Goal: Information Seeking & Learning: Learn about a topic

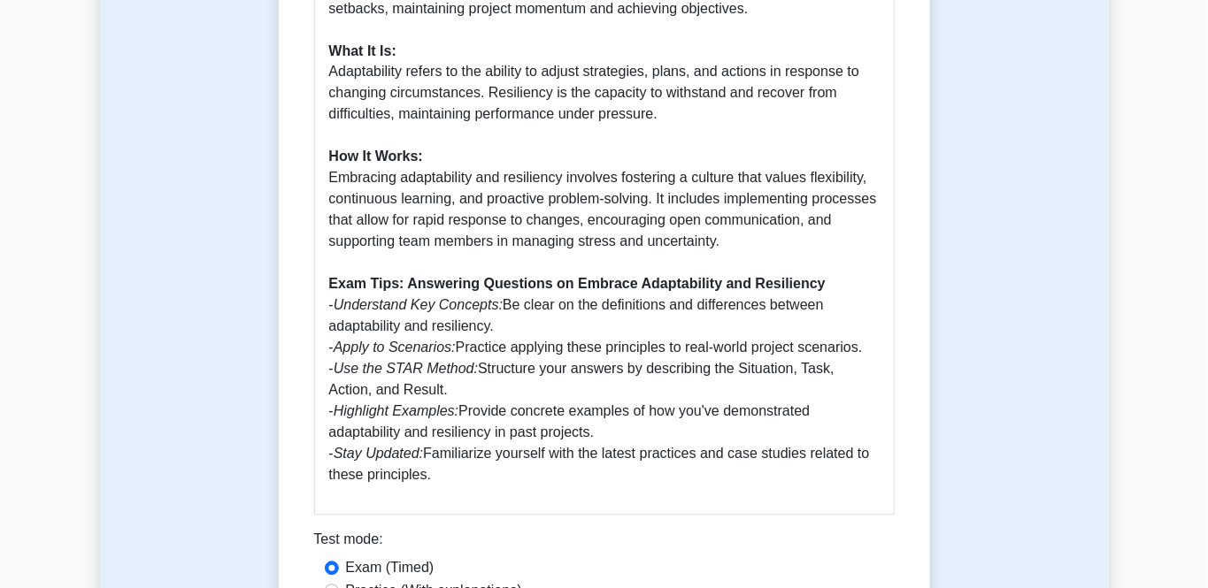
scroll to position [1272, 0]
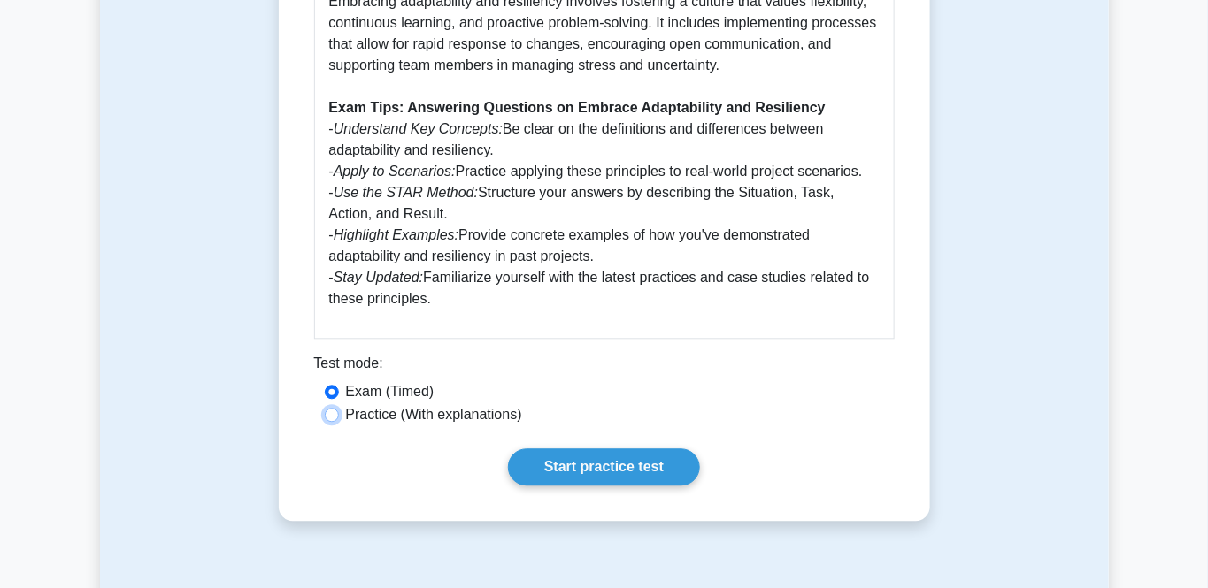
click at [334, 408] on input "Practice (With explanations)" at bounding box center [332, 415] width 14 height 14
radio input "true"
click at [576, 449] on link "Start practice test" at bounding box center [604, 467] width 192 height 37
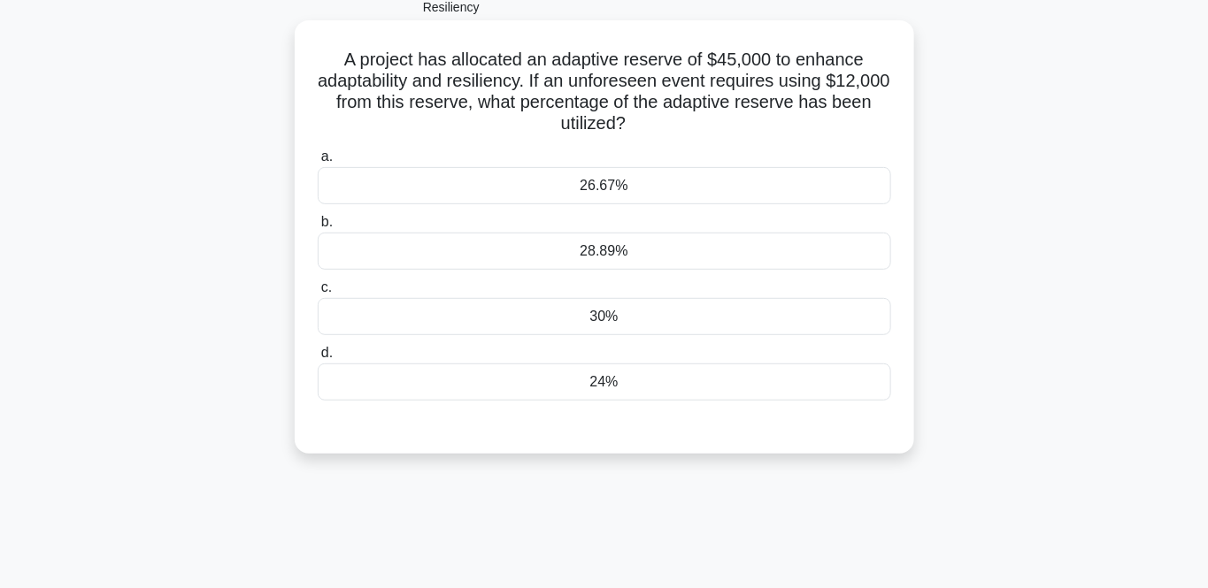
scroll to position [177, 0]
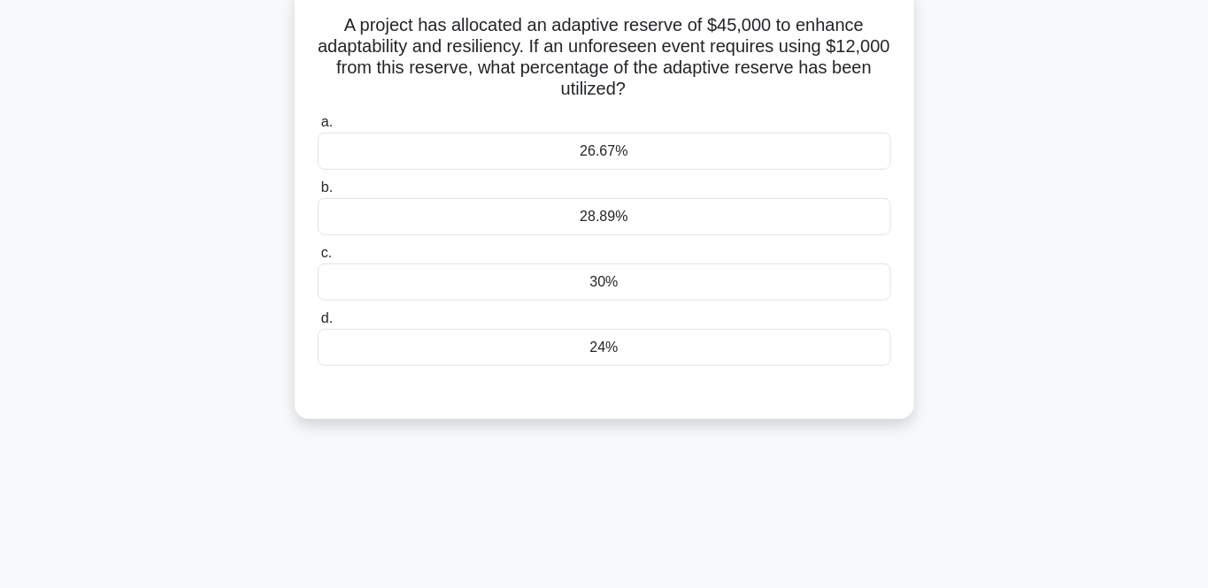
click at [601, 280] on div "30%" at bounding box center [604, 282] width 573 height 37
click at [318, 259] on input "c. 30%" at bounding box center [318, 254] width 0 height 12
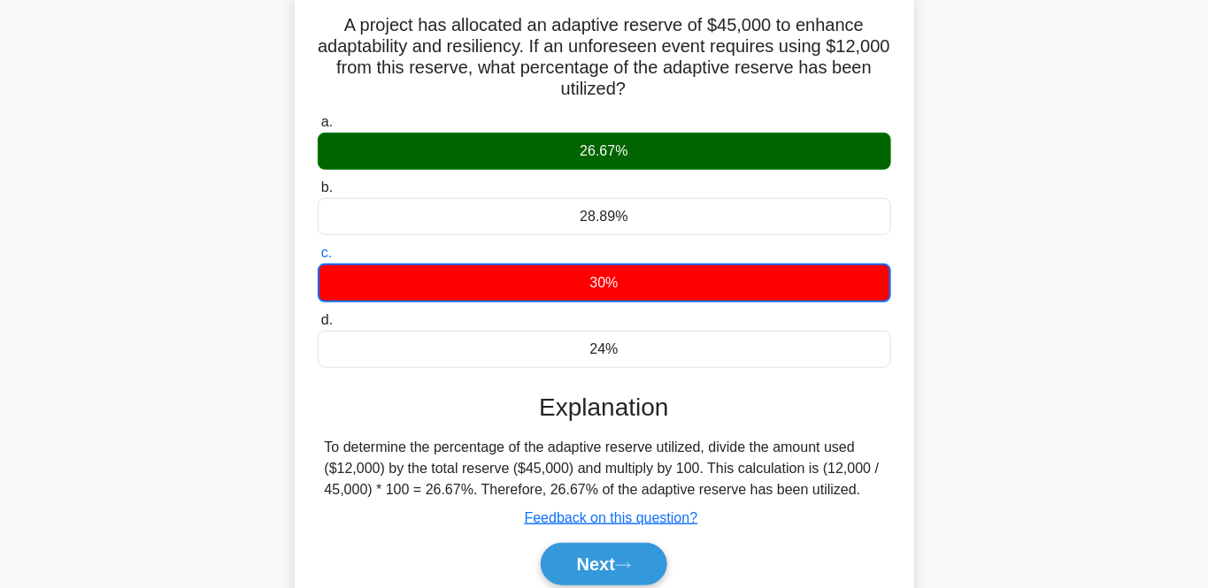
scroll to position [354, 0]
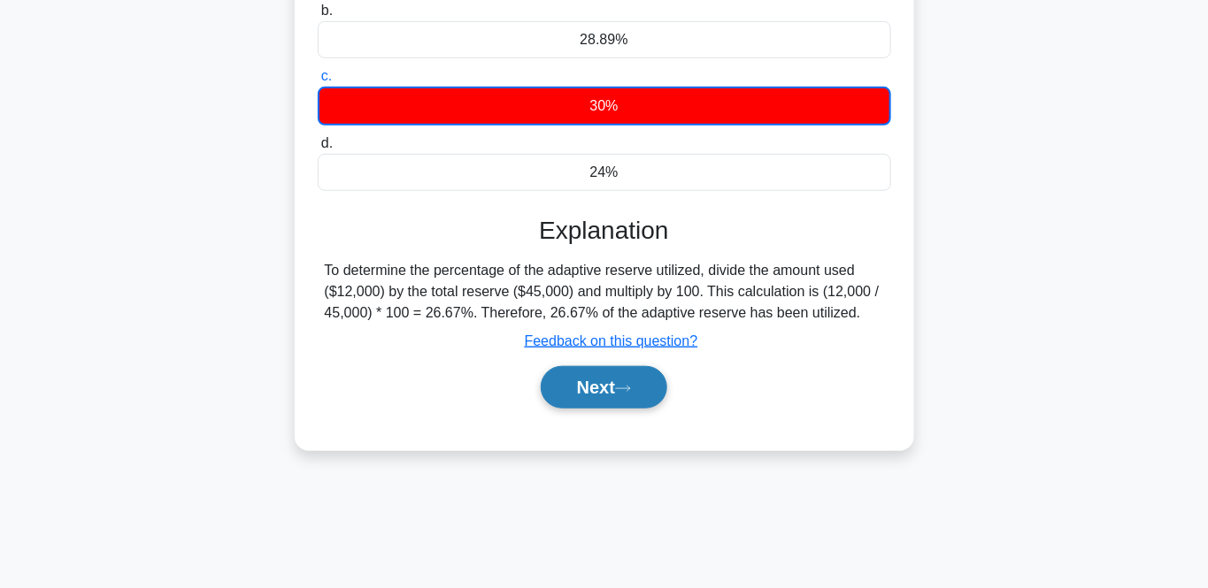
click at [597, 395] on button "Next" at bounding box center [604, 387] width 127 height 42
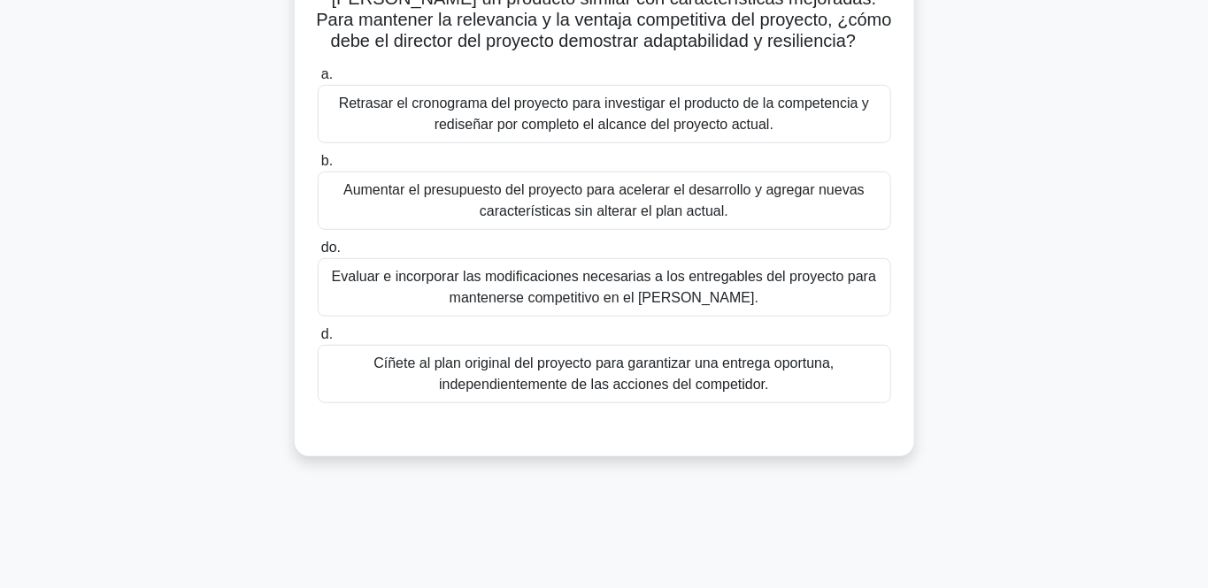
scroll to position [177, 0]
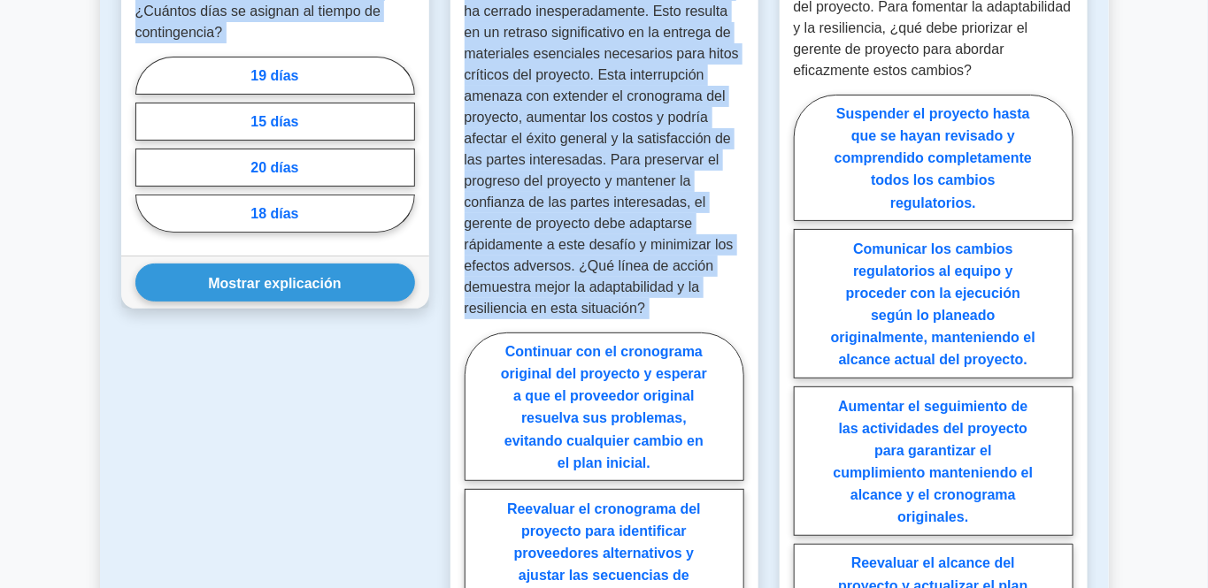
scroll to position [2315, 0]
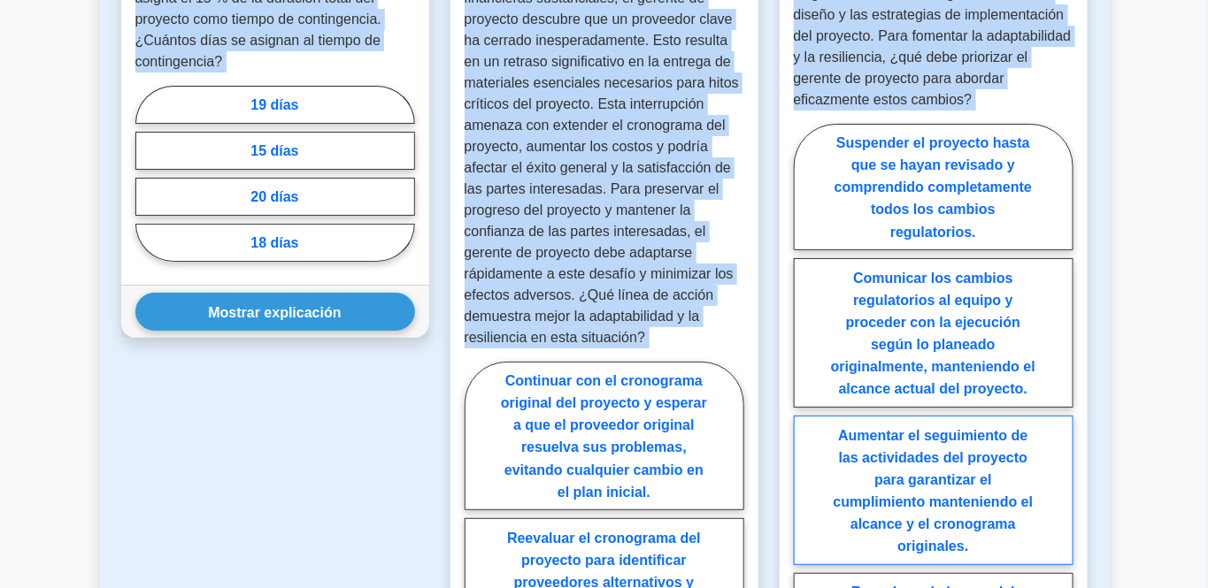
drag, startPoint x: 325, startPoint y: 47, endPoint x: 1055, endPoint y: 504, distance: 862.1
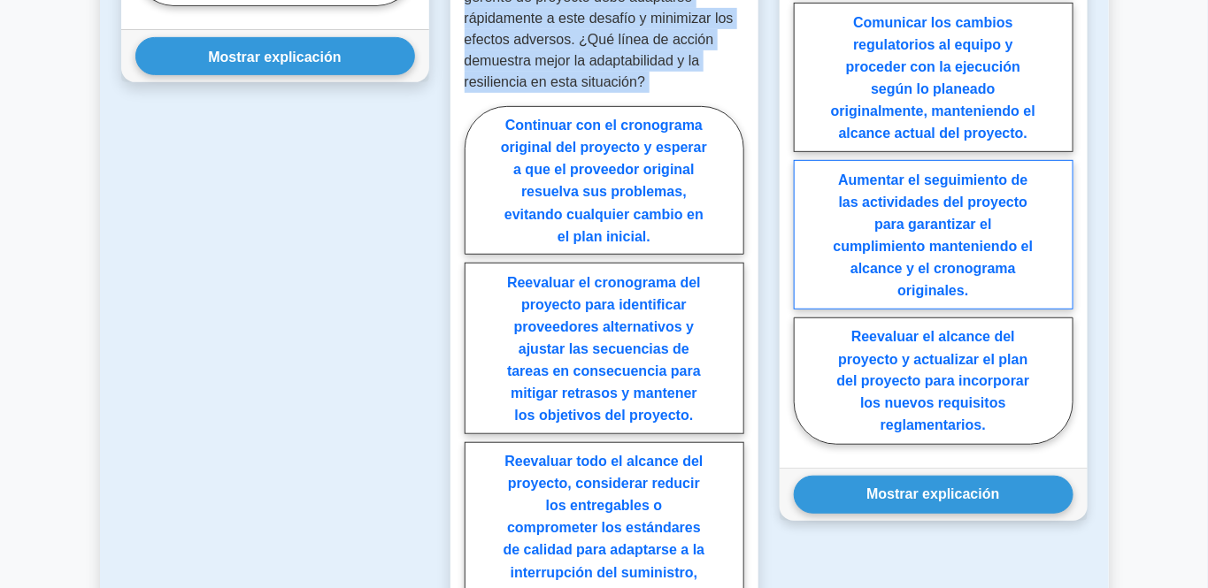
scroll to position [2669, 0]
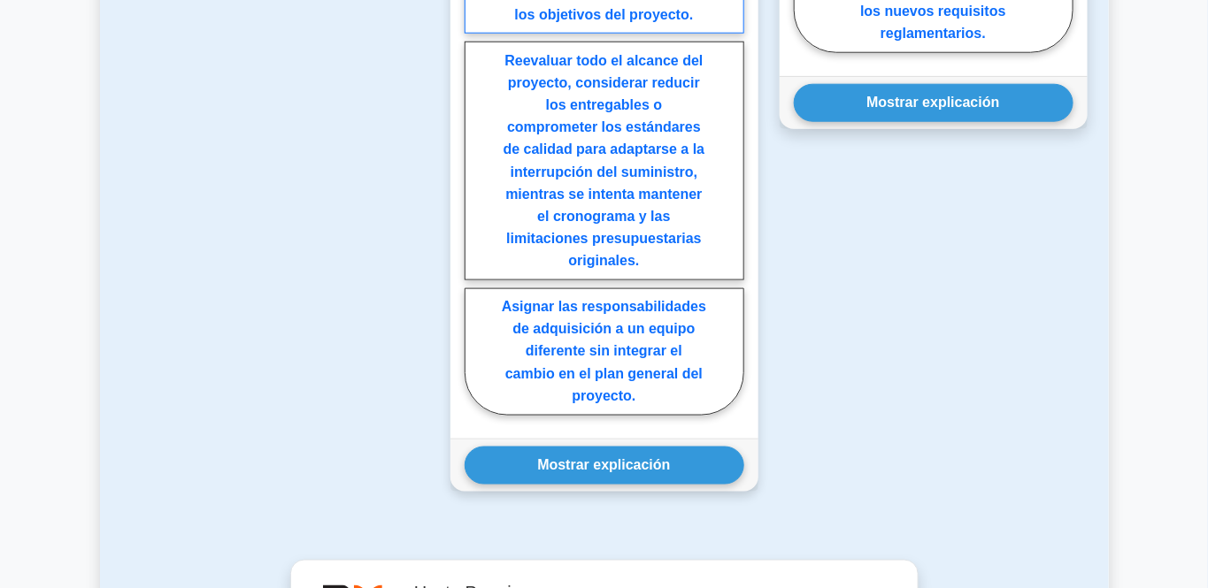
scroll to position [3023, 0]
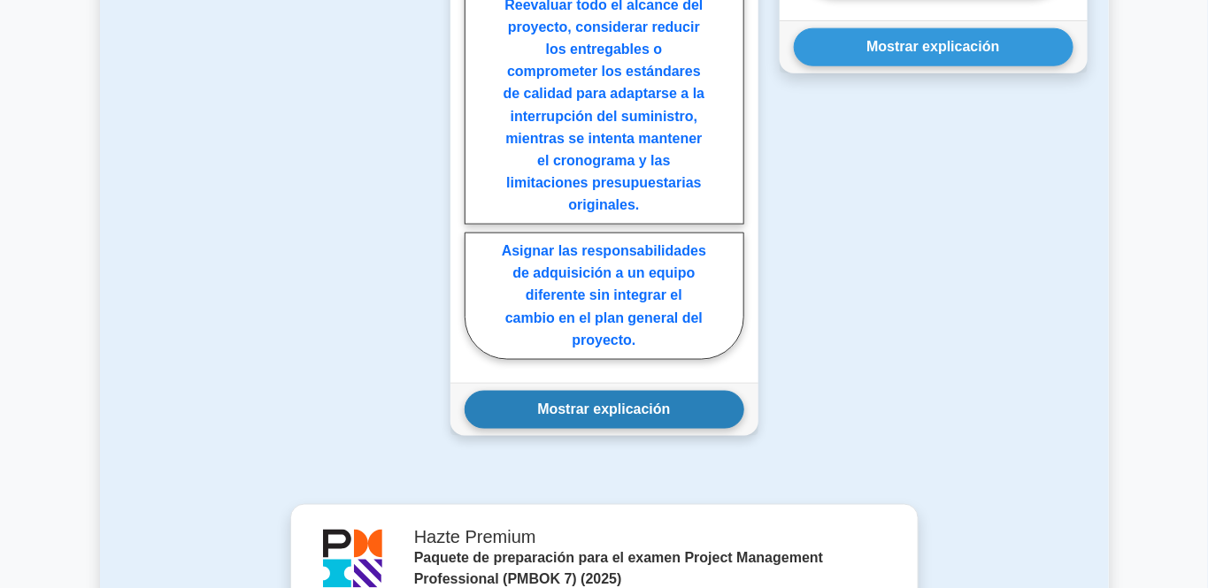
drag, startPoint x: 667, startPoint y: 463, endPoint x: 674, endPoint y: 447, distance: 17.4
click at [668, 418] on font "Mostrar explicación" at bounding box center [603, 410] width 133 height 15
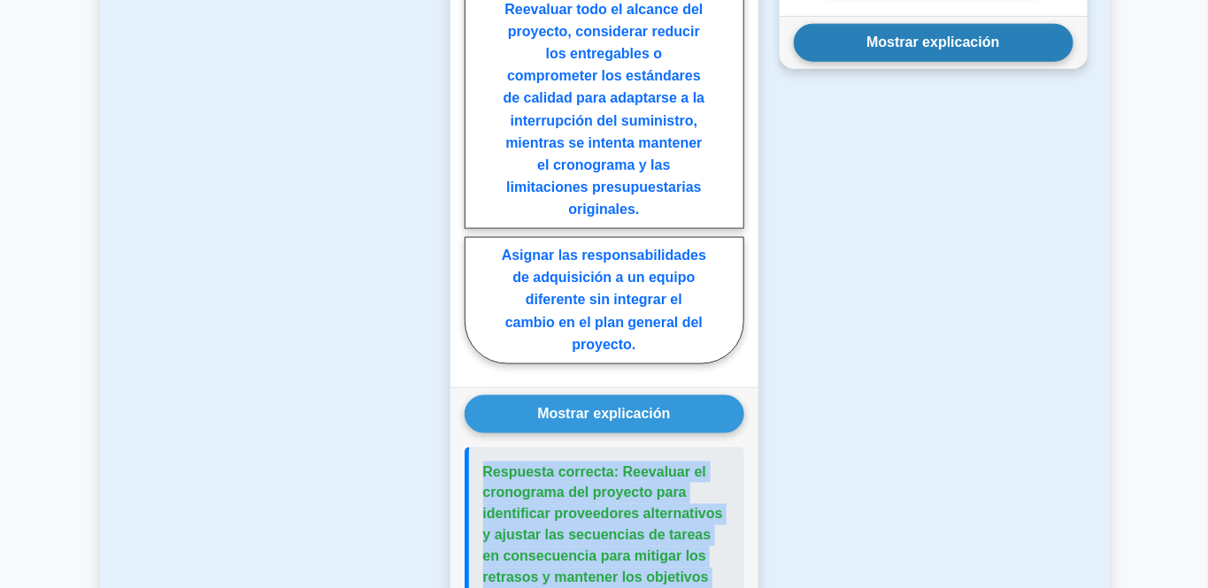
click at [923, 62] on button "Mostrar explicación" at bounding box center [934, 43] width 280 height 38
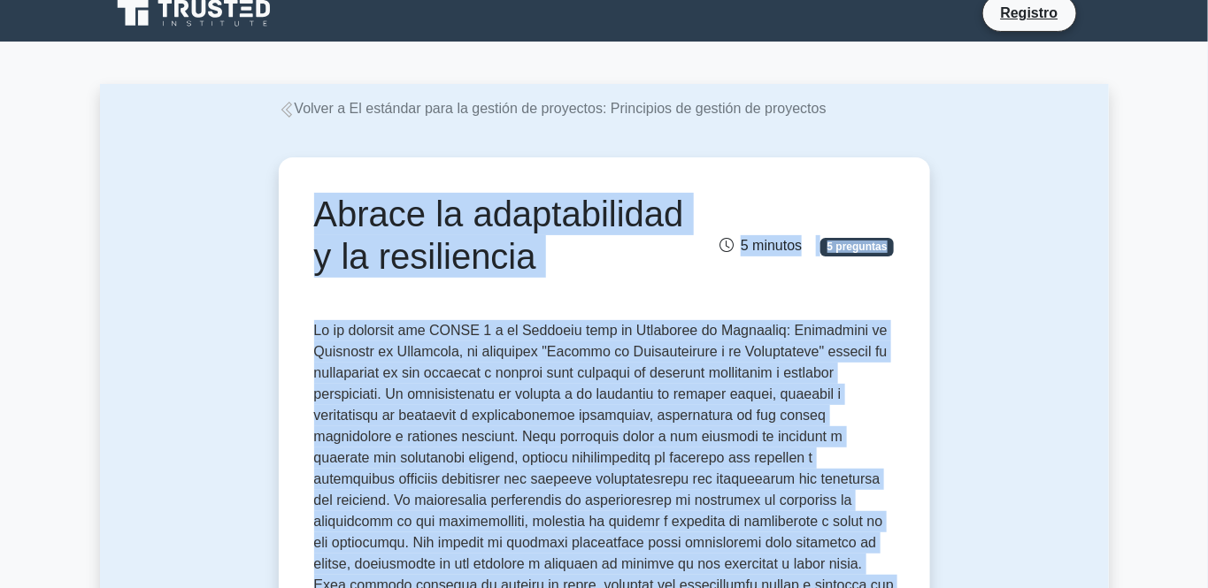
scroll to position [0, 0]
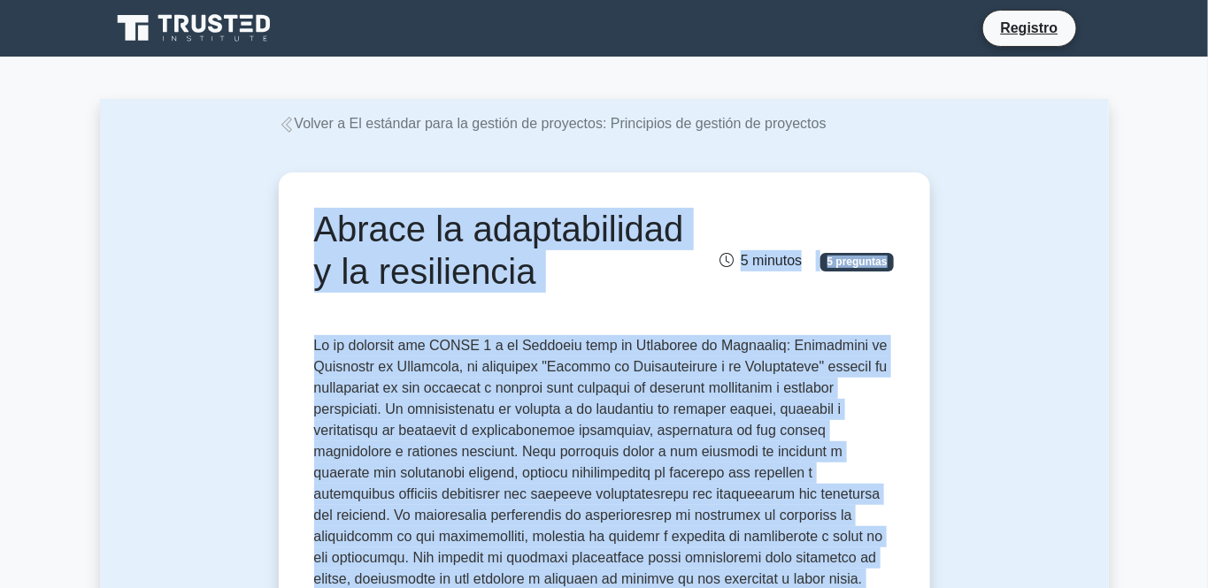
click at [403, 243] on font "Abrace la adaptabilidad y la resiliencia" at bounding box center [499, 250] width 370 height 81
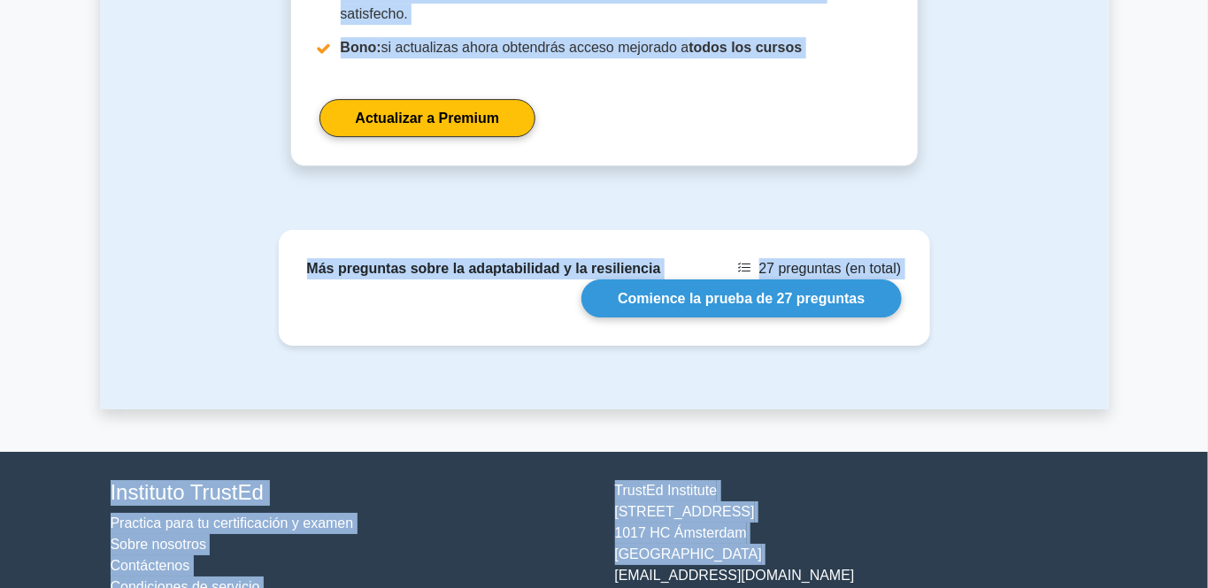
scroll to position [4377, 0]
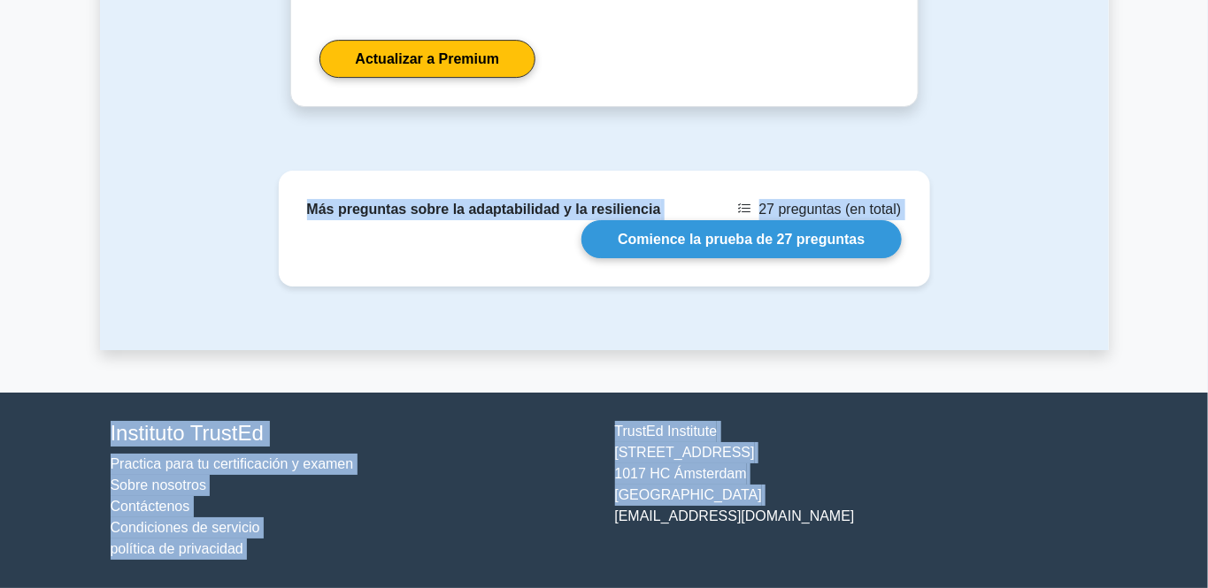
drag, startPoint x: 319, startPoint y: 234, endPoint x: 608, endPoint y: 608, distance: 472.5
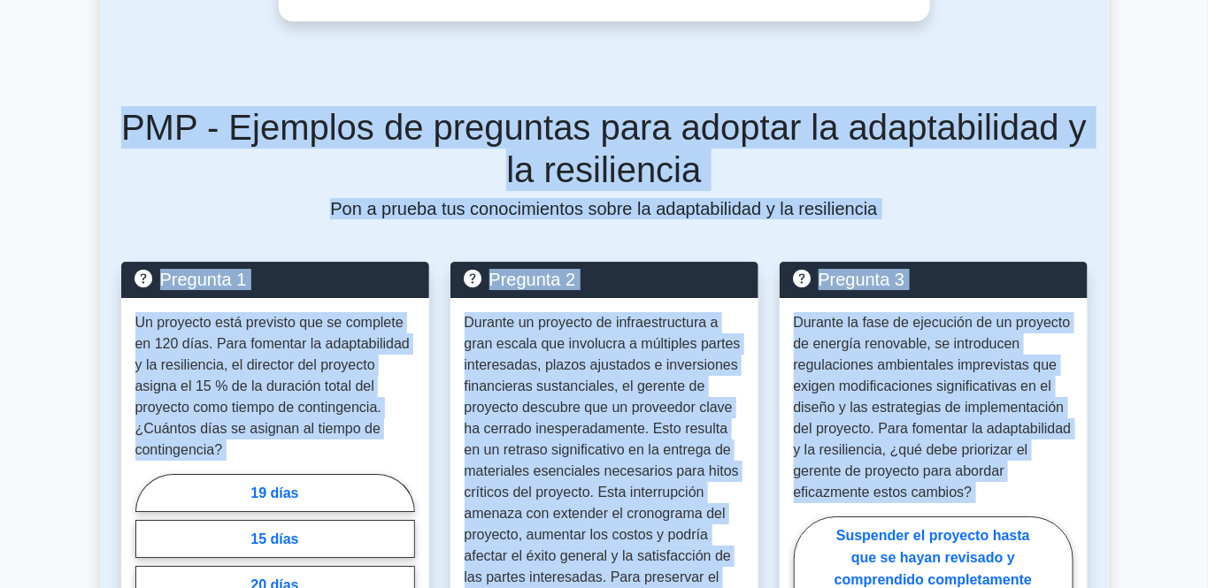
scroll to position [1894, 0]
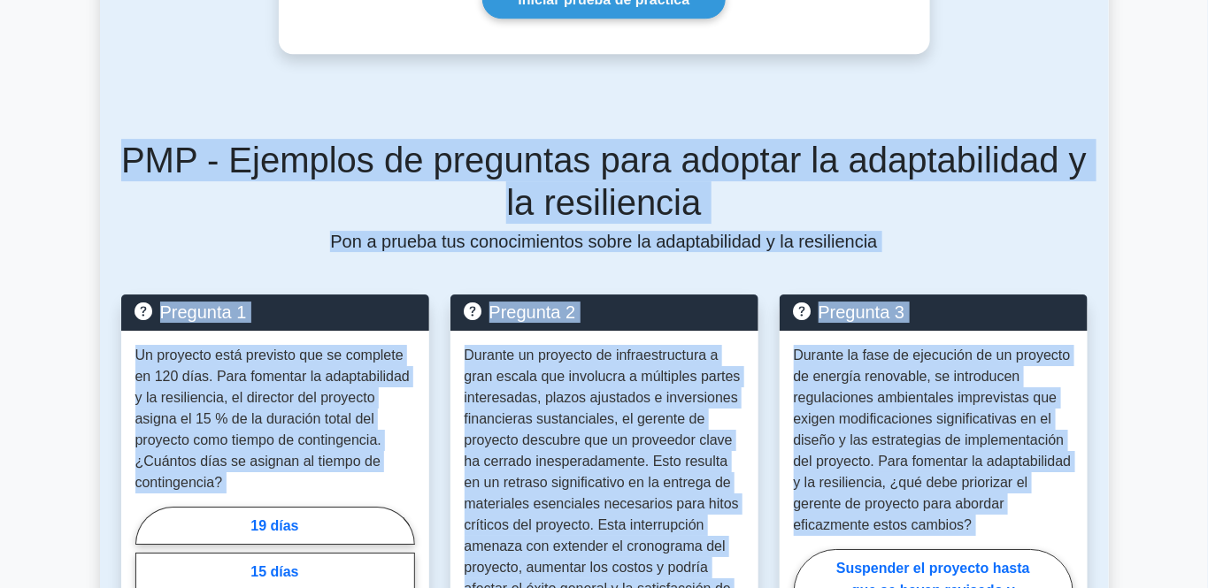
copy div "Loremi do sitametconsec a el seddoeiusmo 1 tempori 9 utlaboree Do ma aliquaen a…"
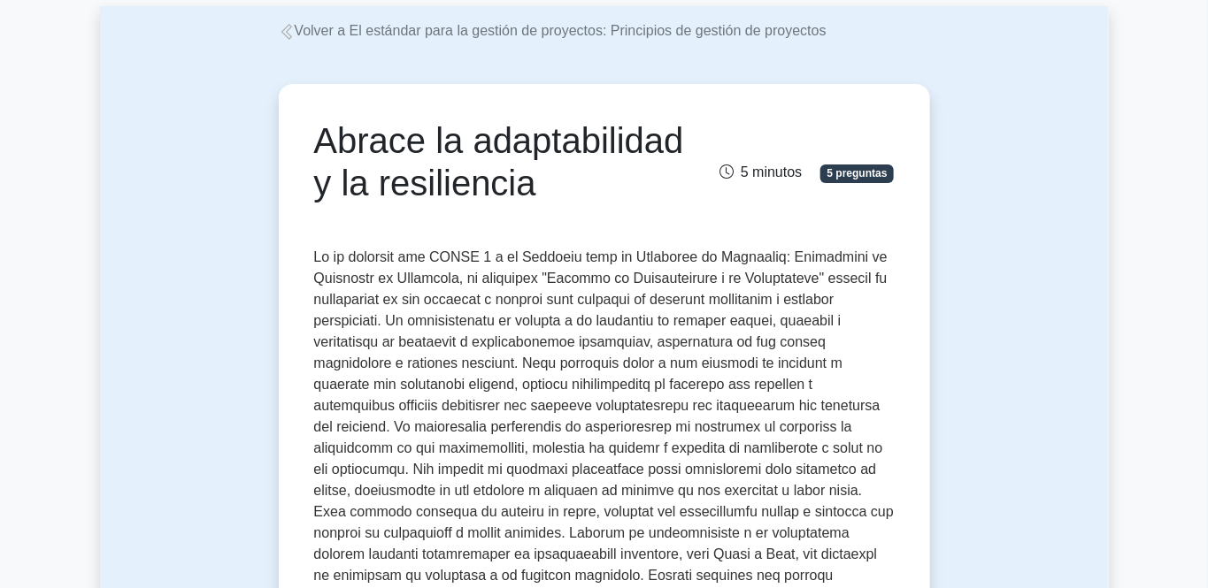
scroll to position [0, 0]
